Goal: Transaction & Acquisition: Purchase product/service

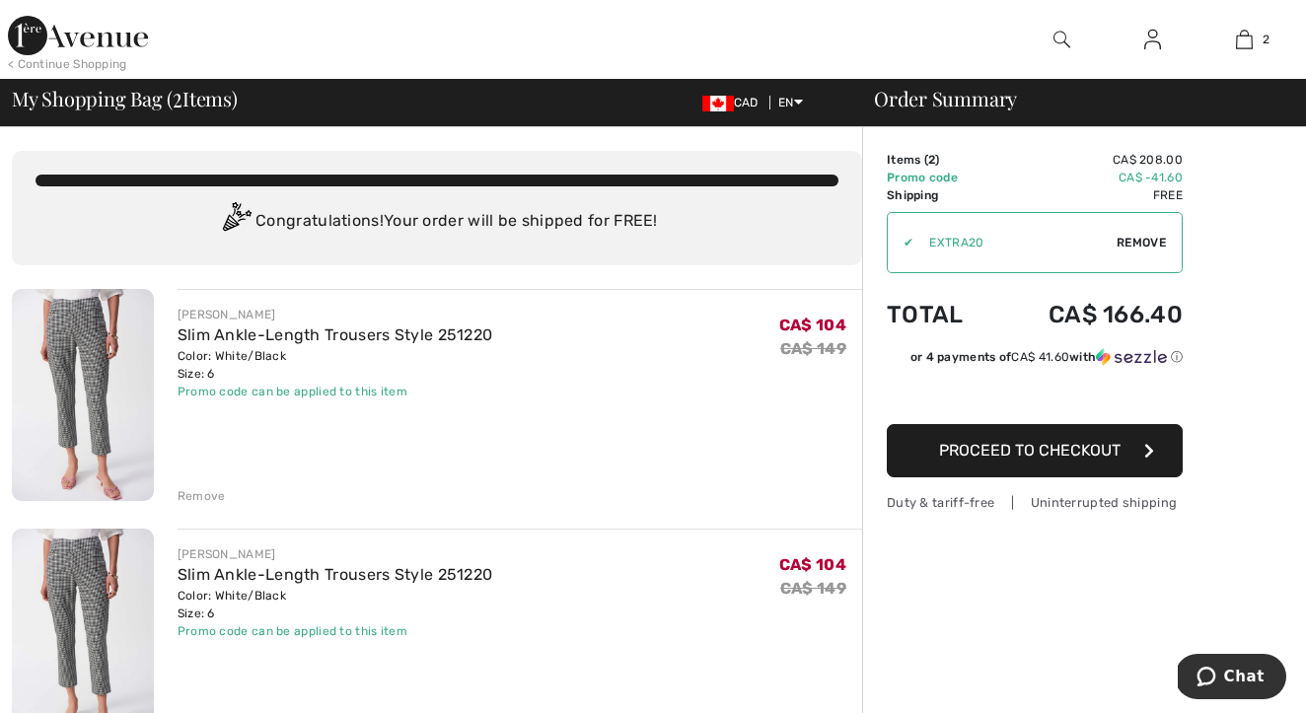
click at [202, 490] on div "Remove" at bounding box center [202, 496] width 48 height 18
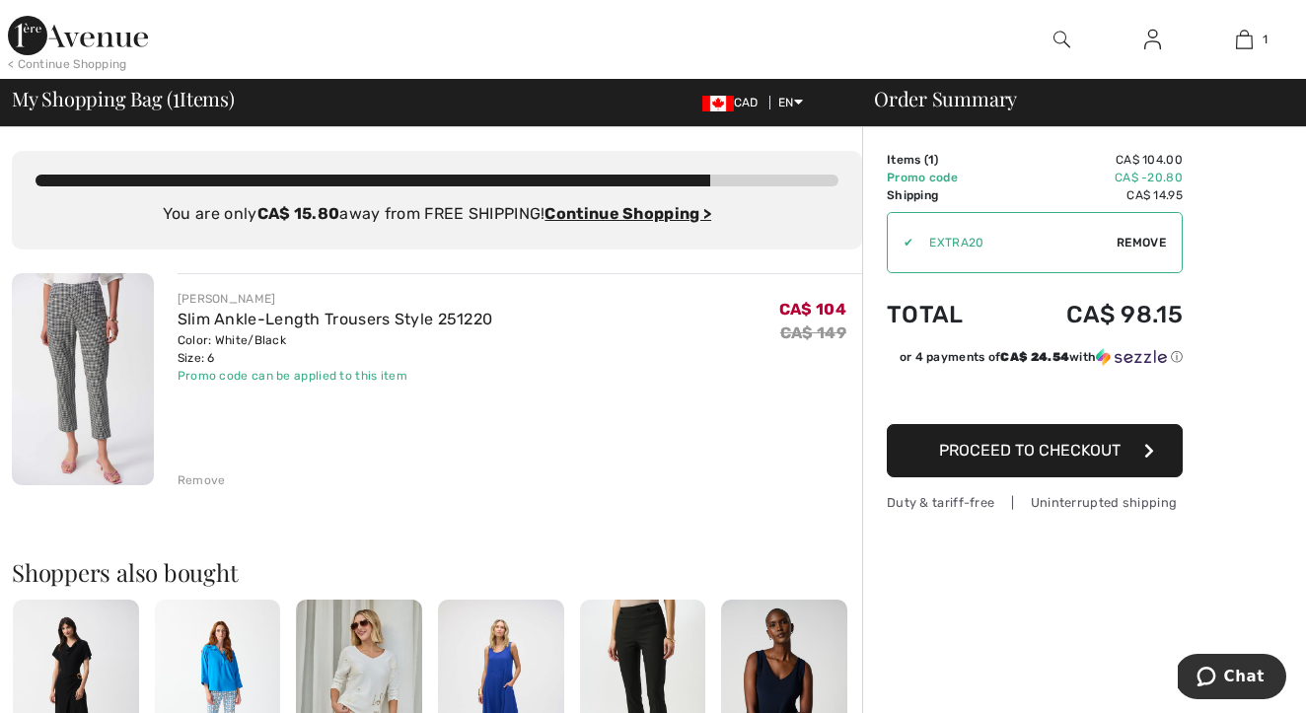
click at [1013, 457] on span "Proceed to Checkout" at bounding box center [1030, 450] width 182 height 19
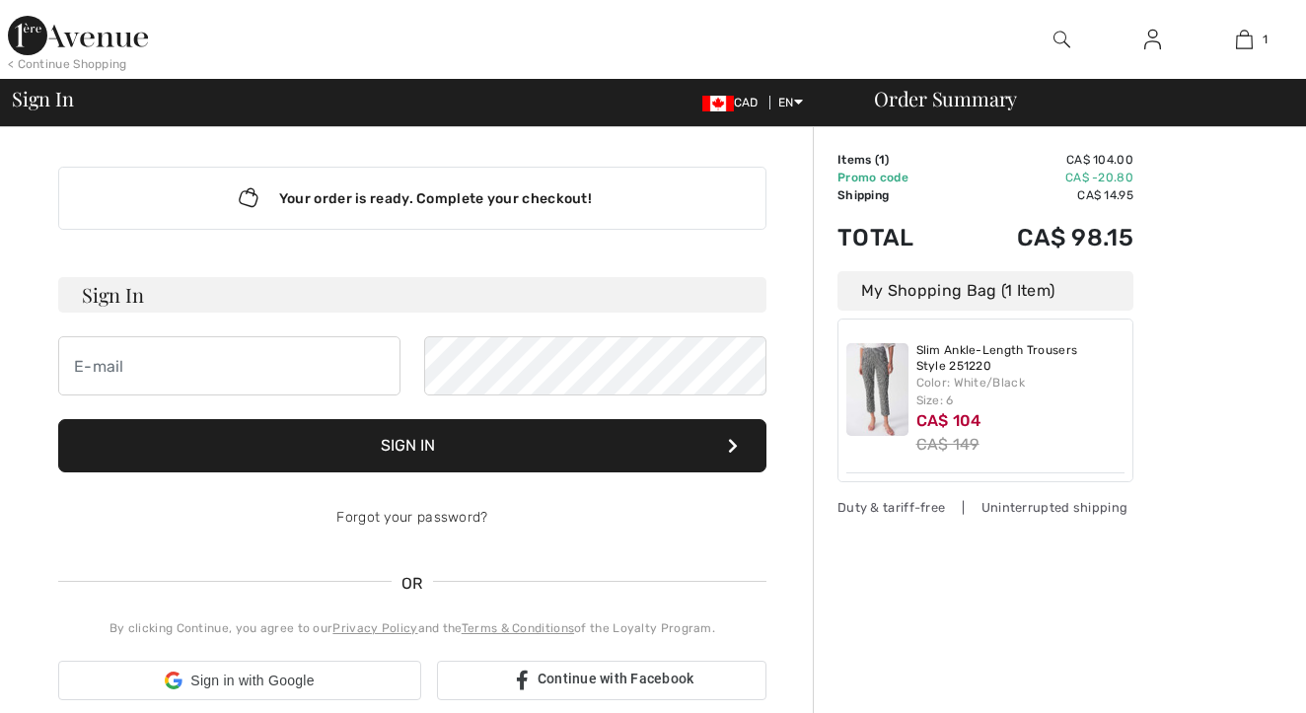
checkbox input "true"
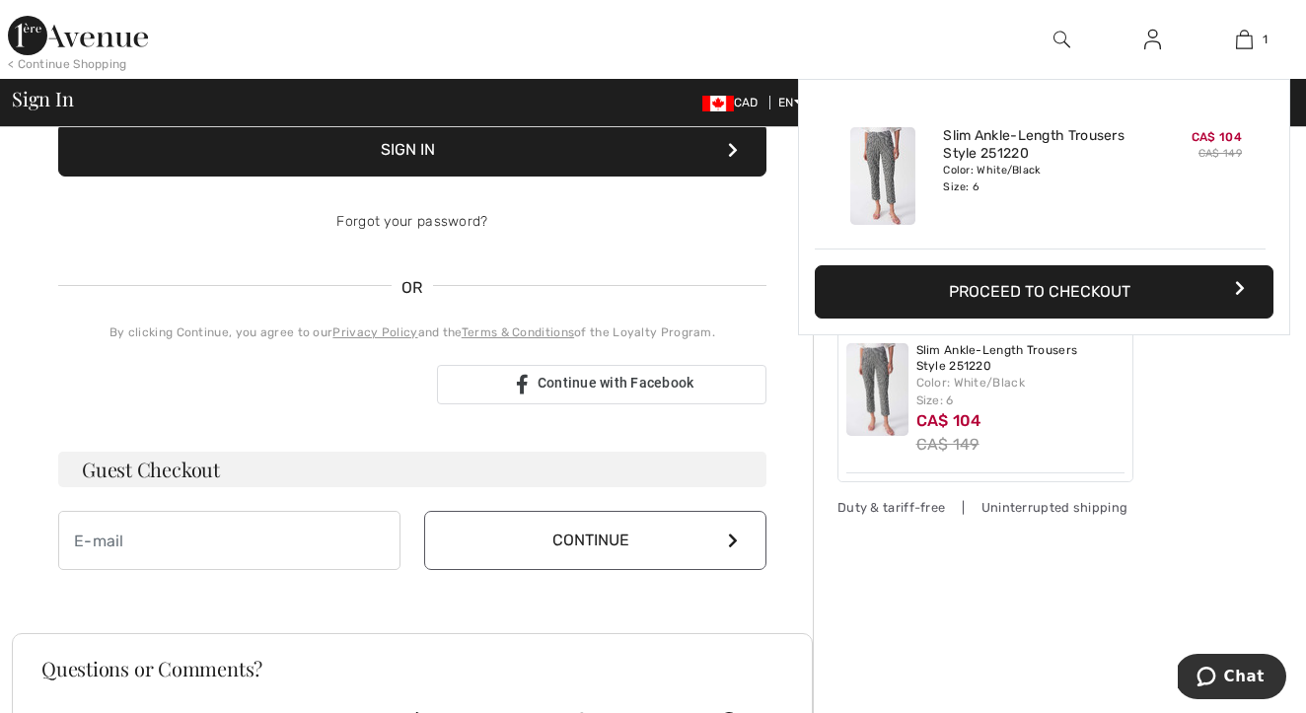
scroll to position [301, 0]
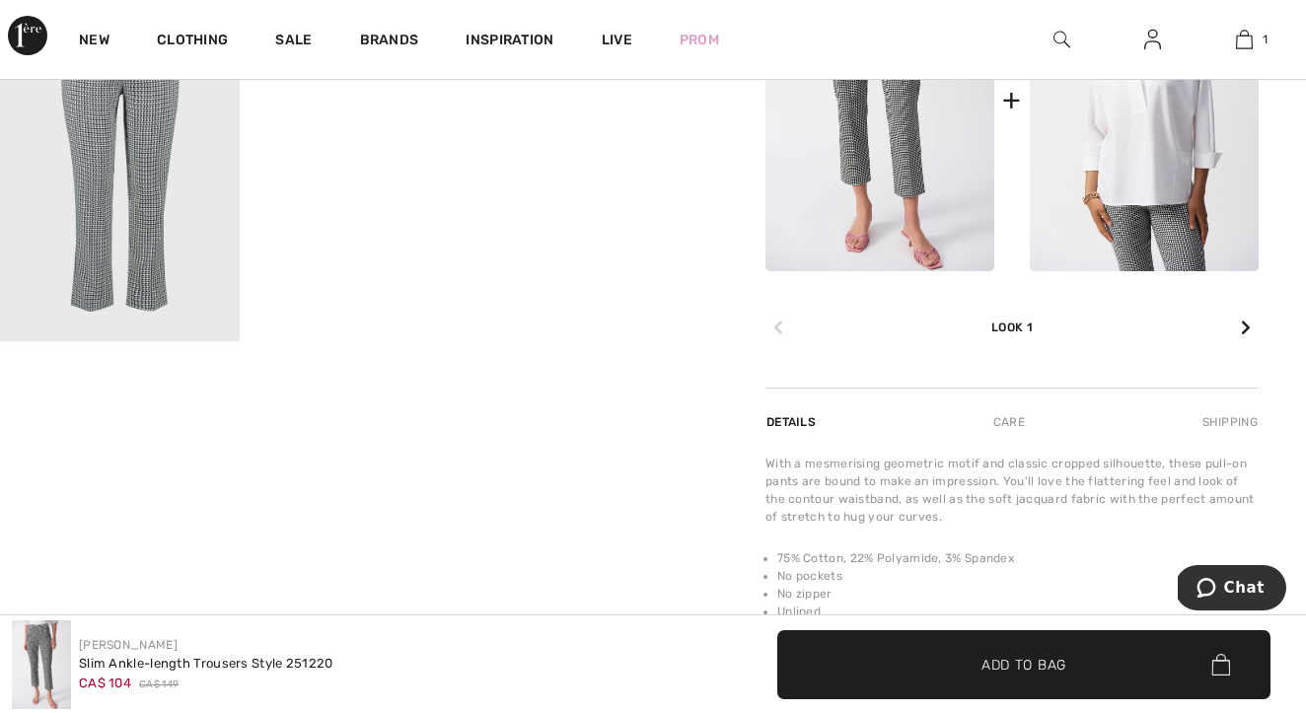
scroll to position [1116, 0]
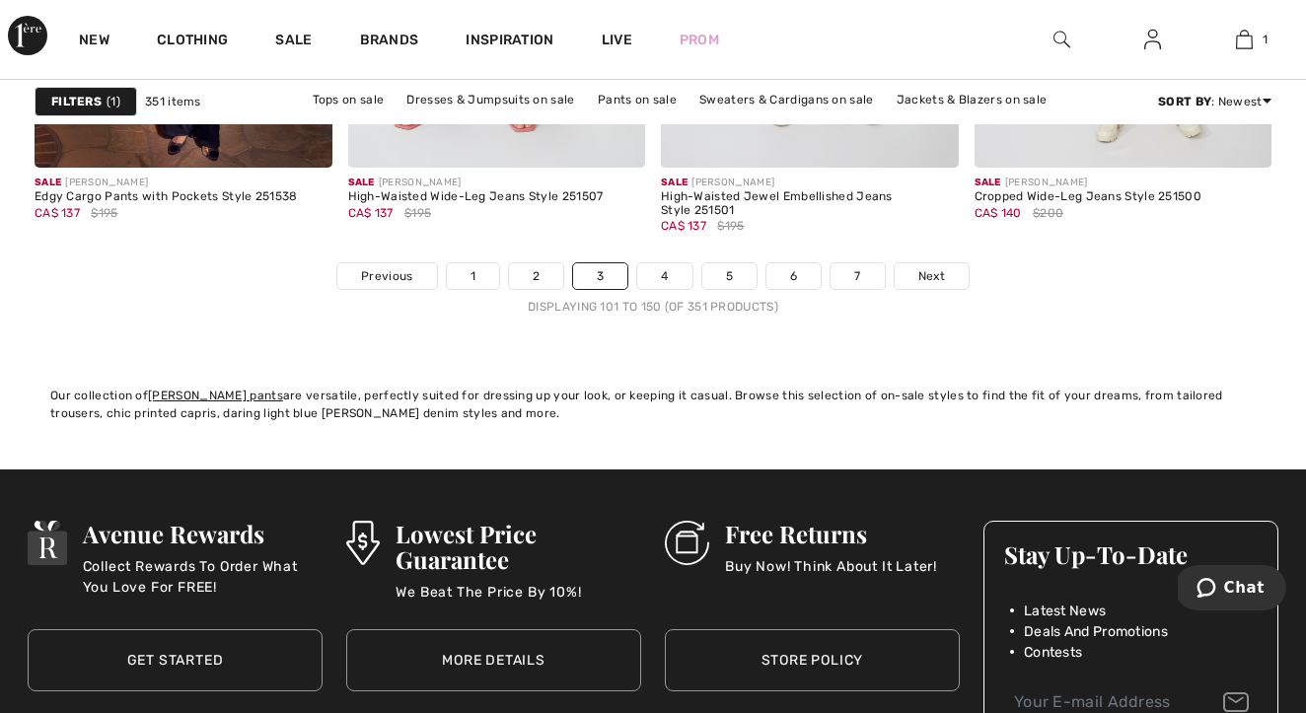
scroll to position [8627, 0]
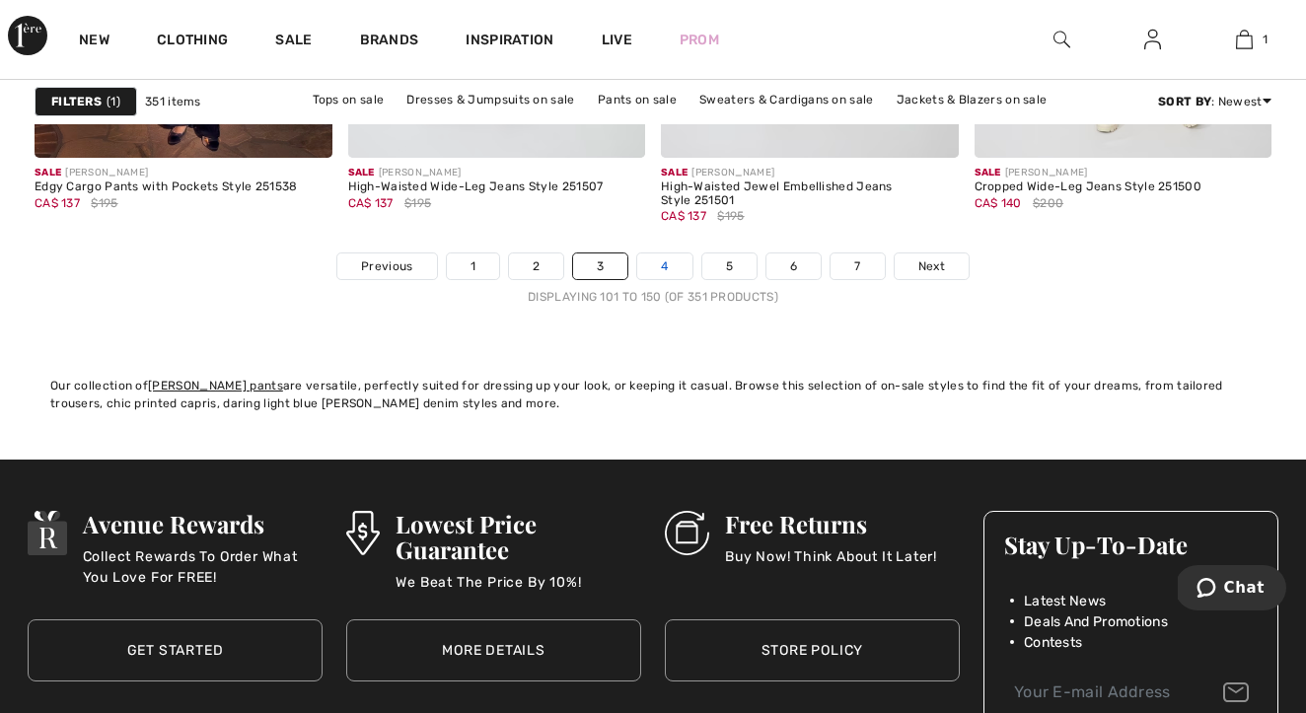
click at [664, 279] on link "4" at bounding box center [664, 267] width 54 height 26
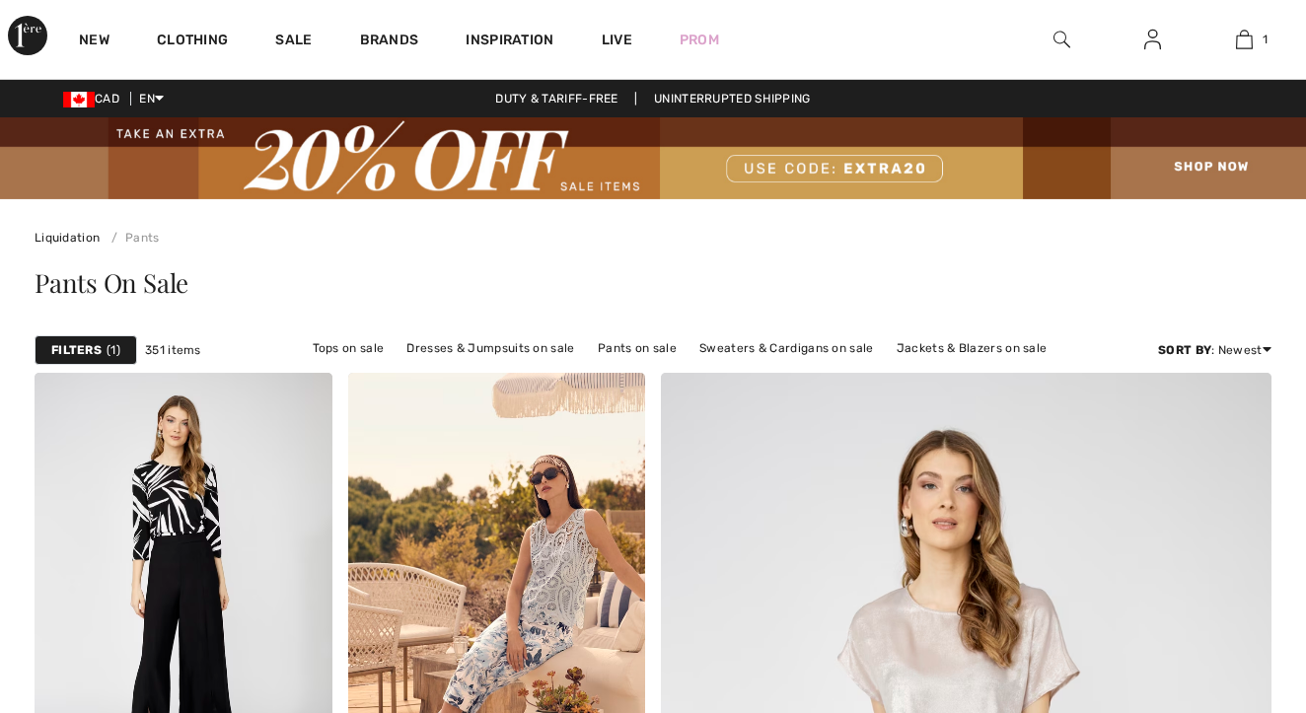
checkbox input "true"
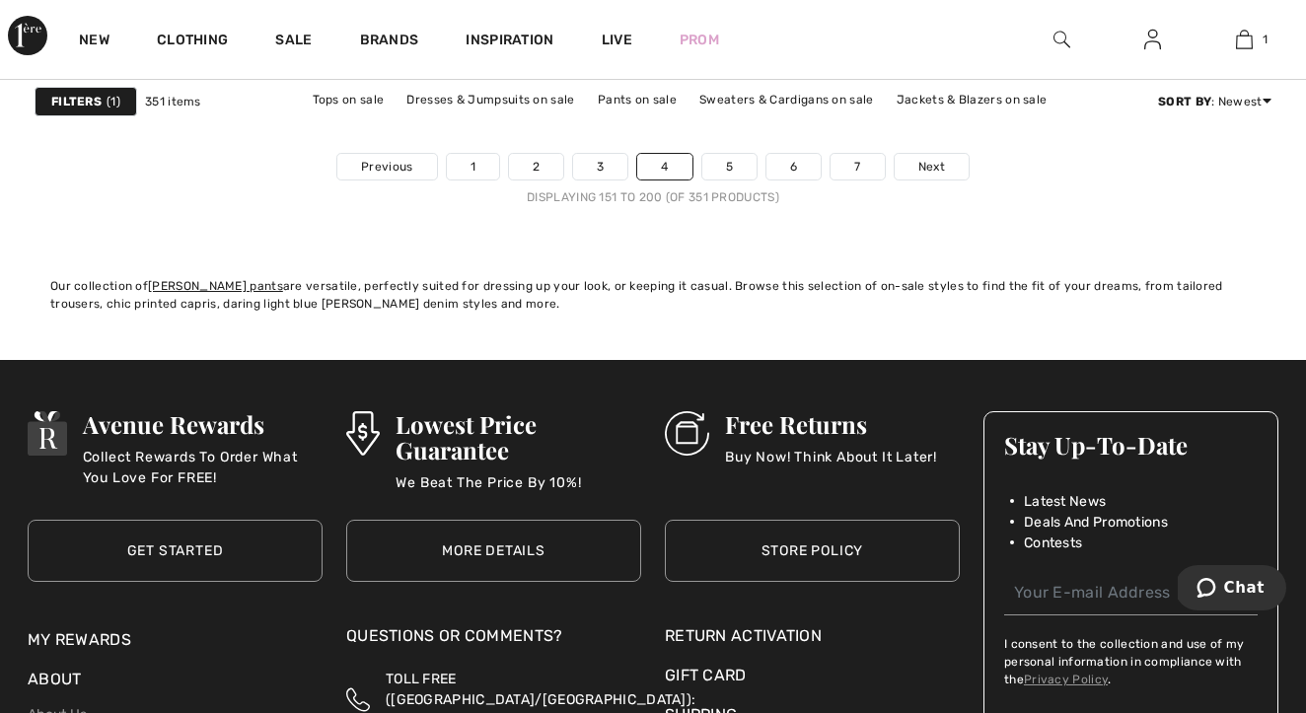
scroll to position [8734, 0]
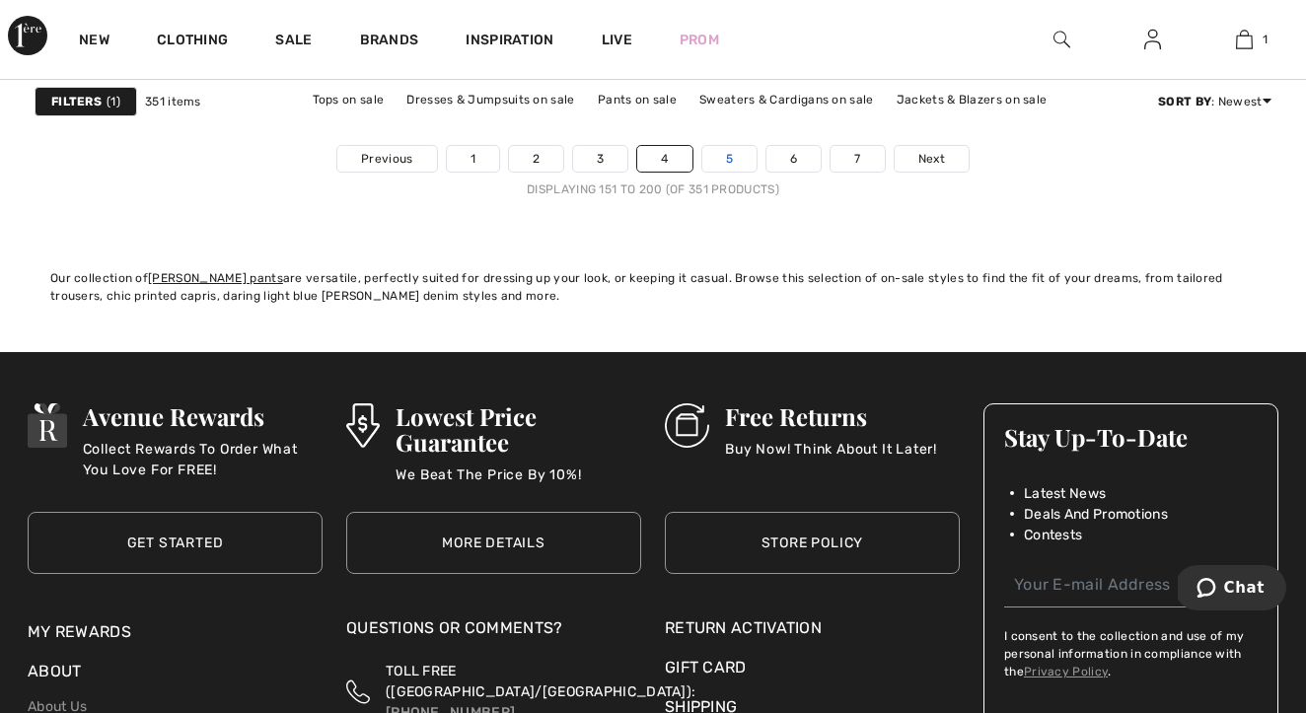
click at [731, 162] on link "5" at bounding box center [729, 159] width 54 height 26
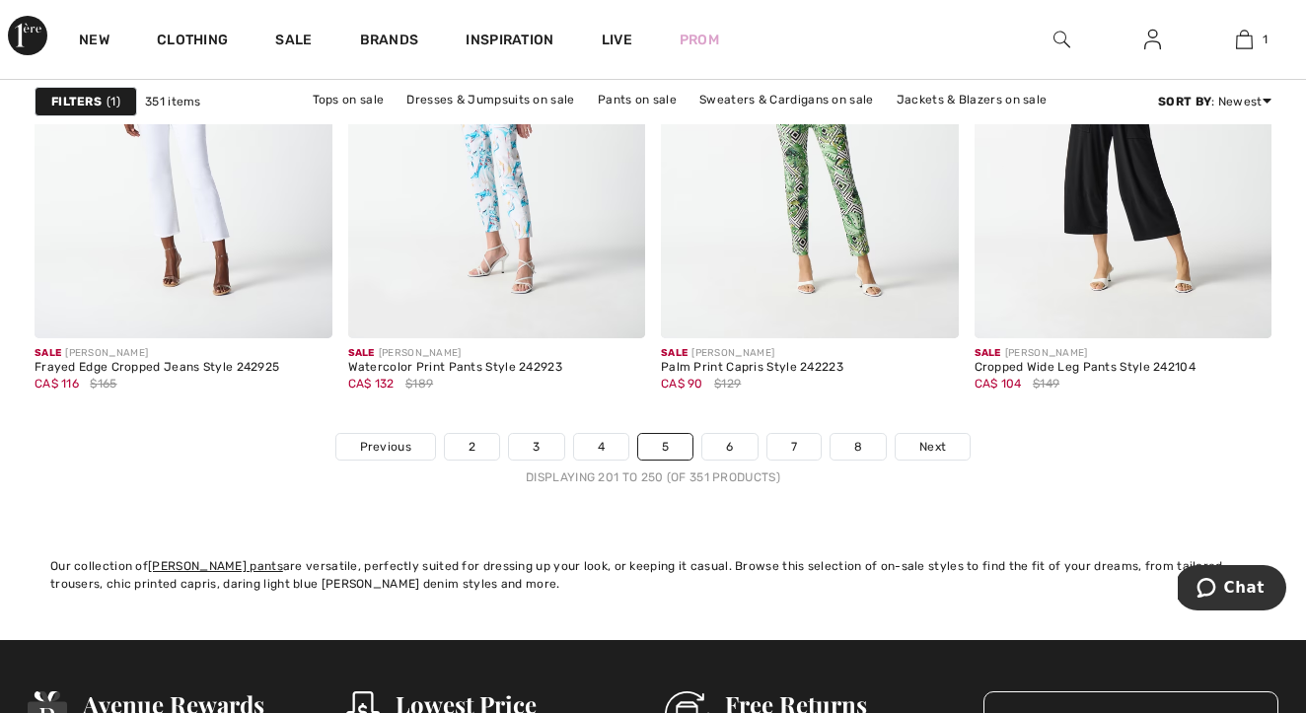
scroll to position [8464, 0]
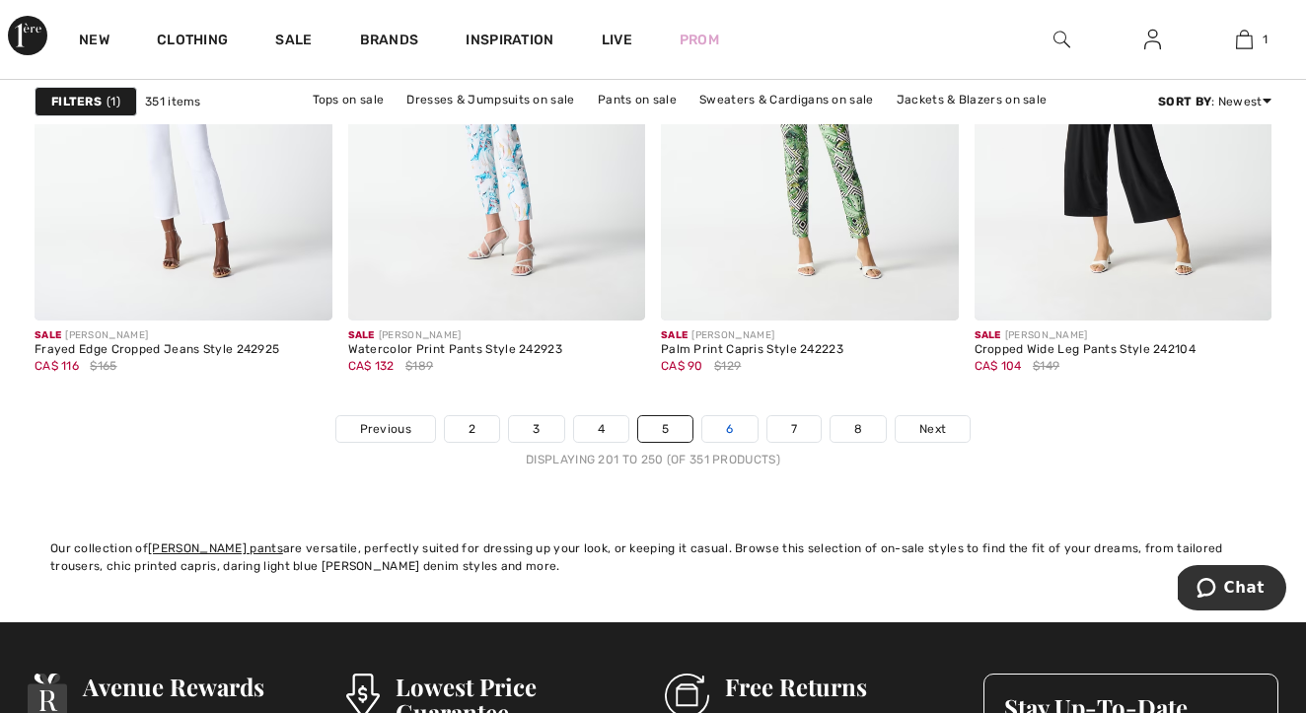
click at [730, 427] on link "6" at bounding box center [729, 429] width 54 height 26
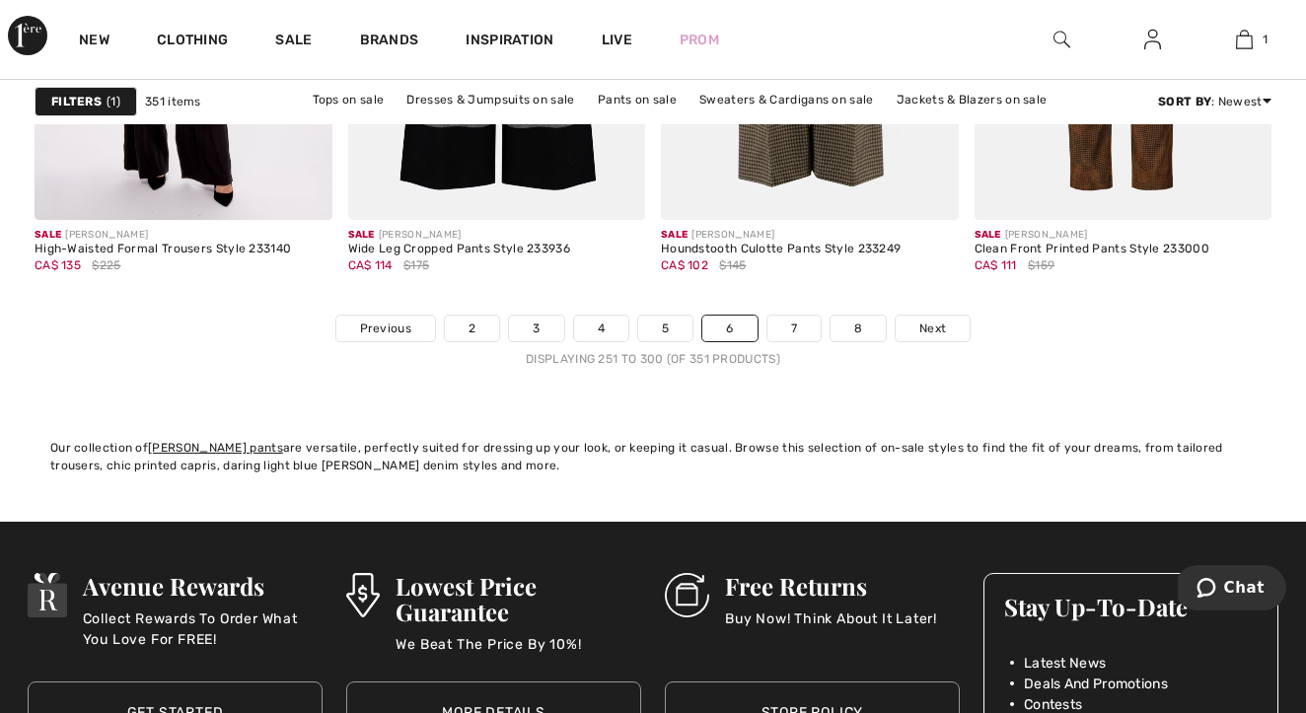
scroll to position [8567, 0]
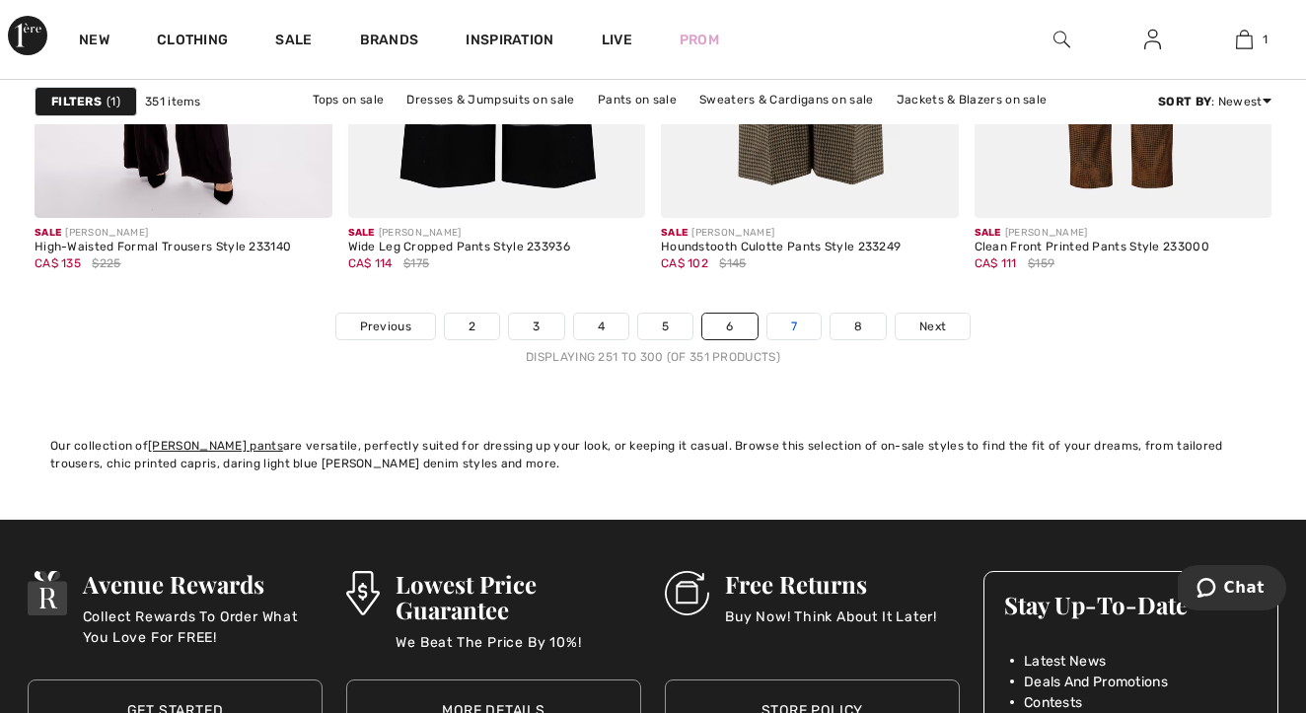
click at [803, 321] on link "7" at bounding box center [794, 327] width 53 height 26
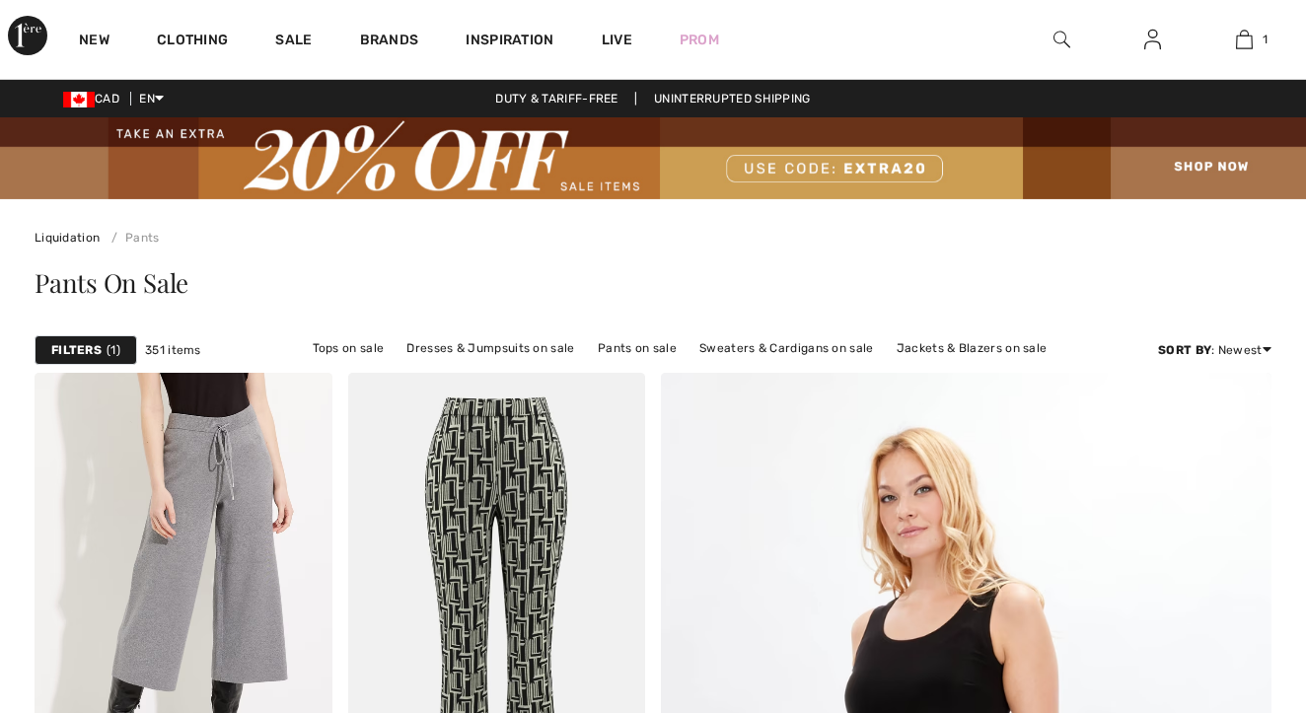
scroll to position [2094, 0]
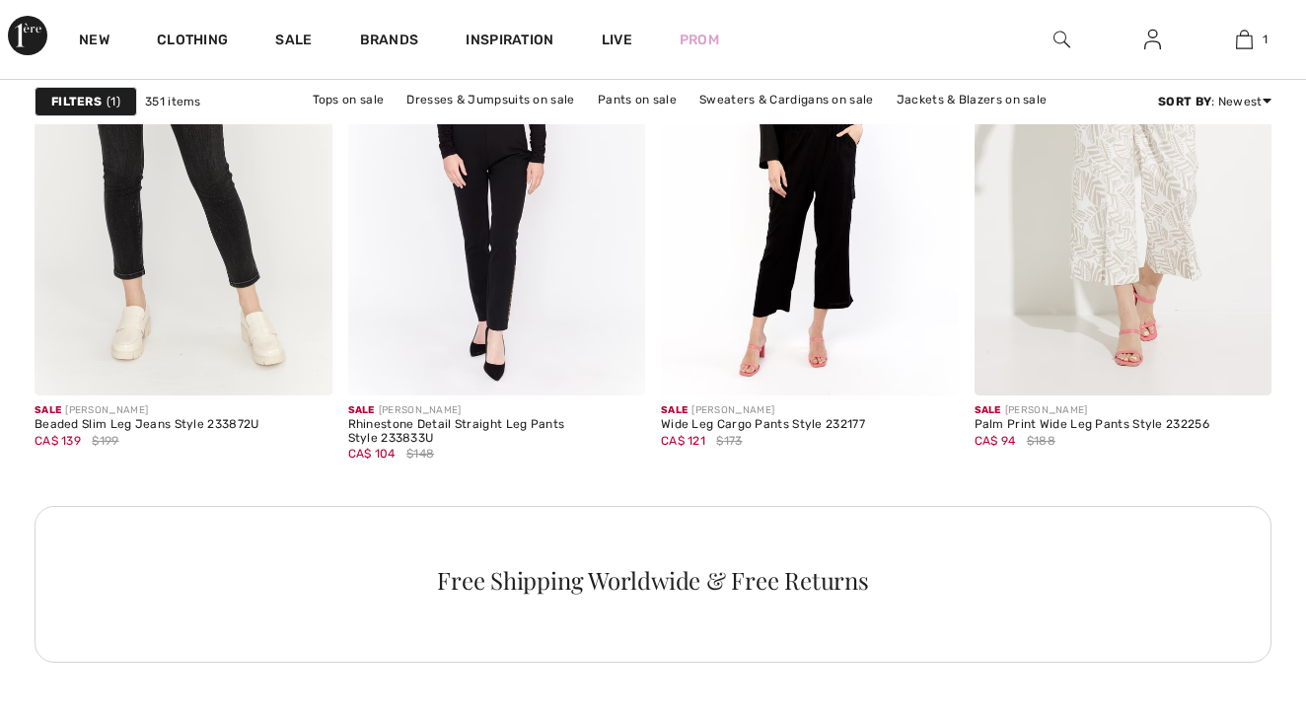
checkbox input "true"
